Goal: Task Accomplishment & Management: Manage account settings

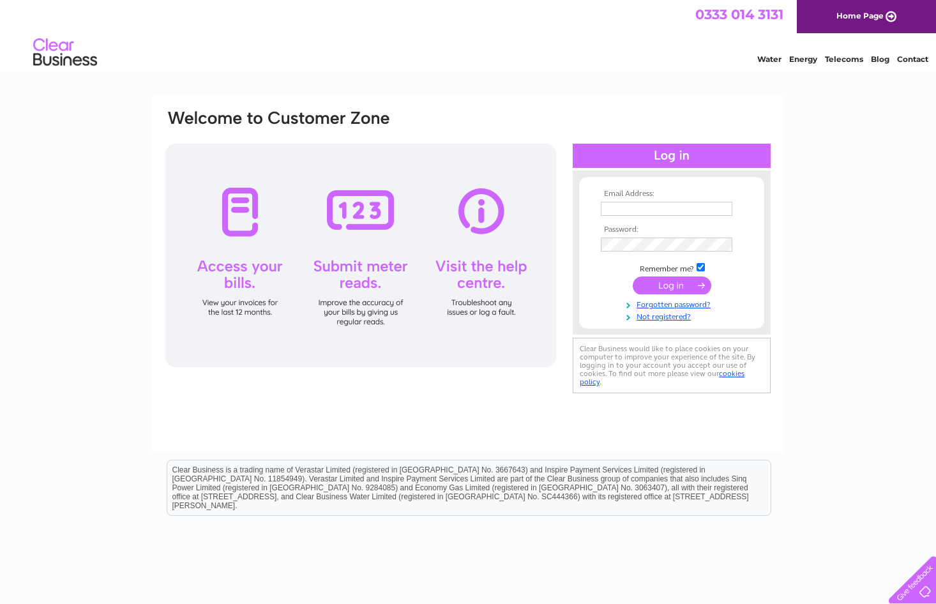
type input "adele.millar@jsmart.co.uk"
click at [686, 281] on input "submit" at bounding box center [672, 285] width 79 height 18
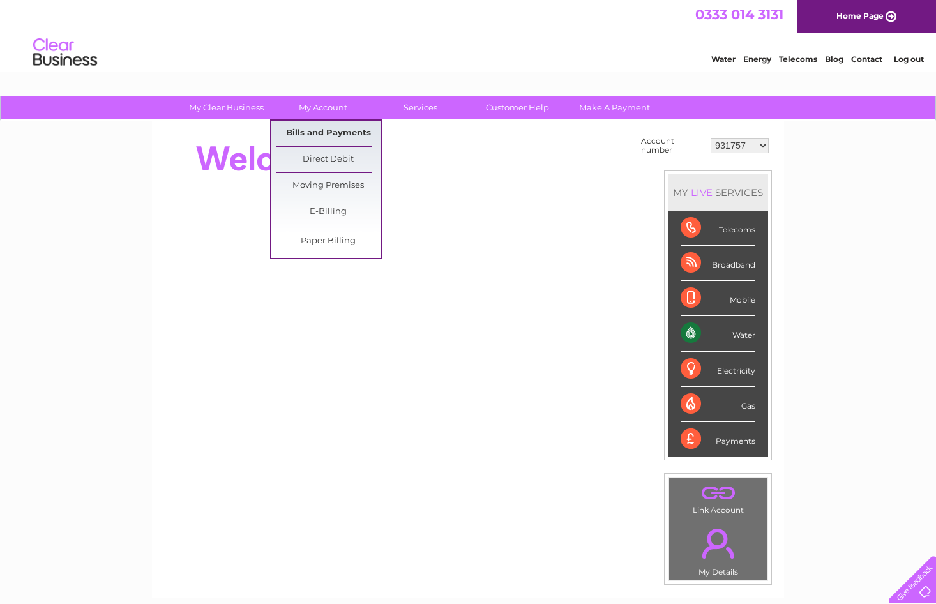
click at [318, 132] on link "Bills and Payments" at bounding box center [328, 134] width 105 height 26
click at [338, 123] on link "Bills and Payments" at bounding box center [328, 134] width 105 height 26
click at [317, 133] on link "Bills and Payments" at bounding box center [328, 134] width 105 height 26
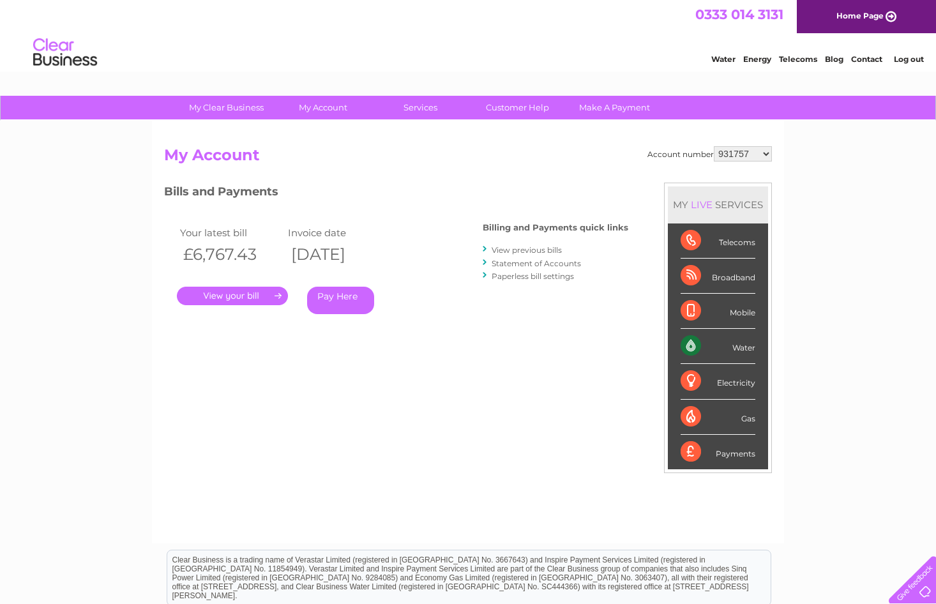
click at [246, 293] on link "." at bounding box center [232, 296] width 111 height 19
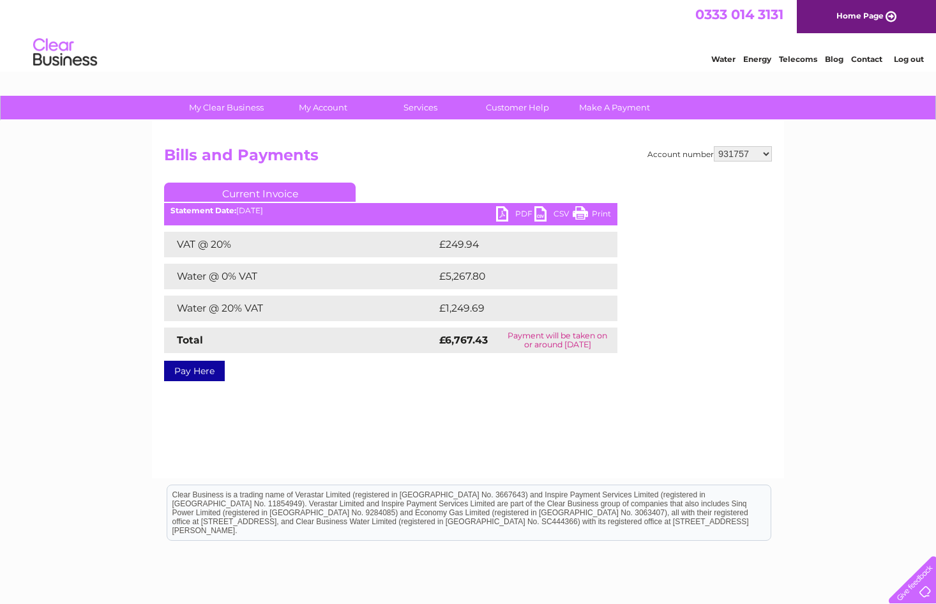
click at [509, 216] on link "PDF" at bounding box center [515, 215] width 38 height 19
